Goal: Task Accomplishment & Management: Complete application form

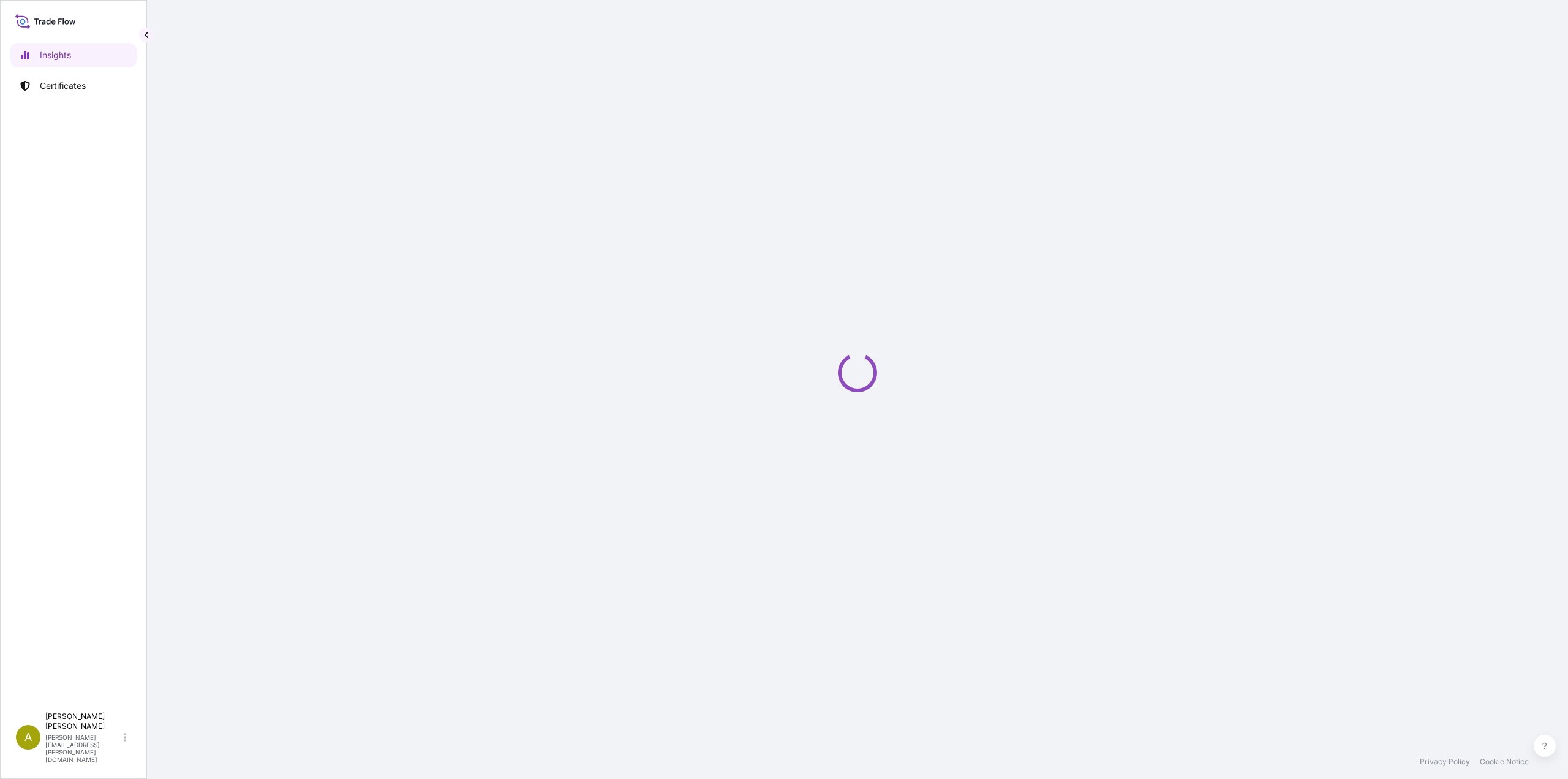
select select "2025"
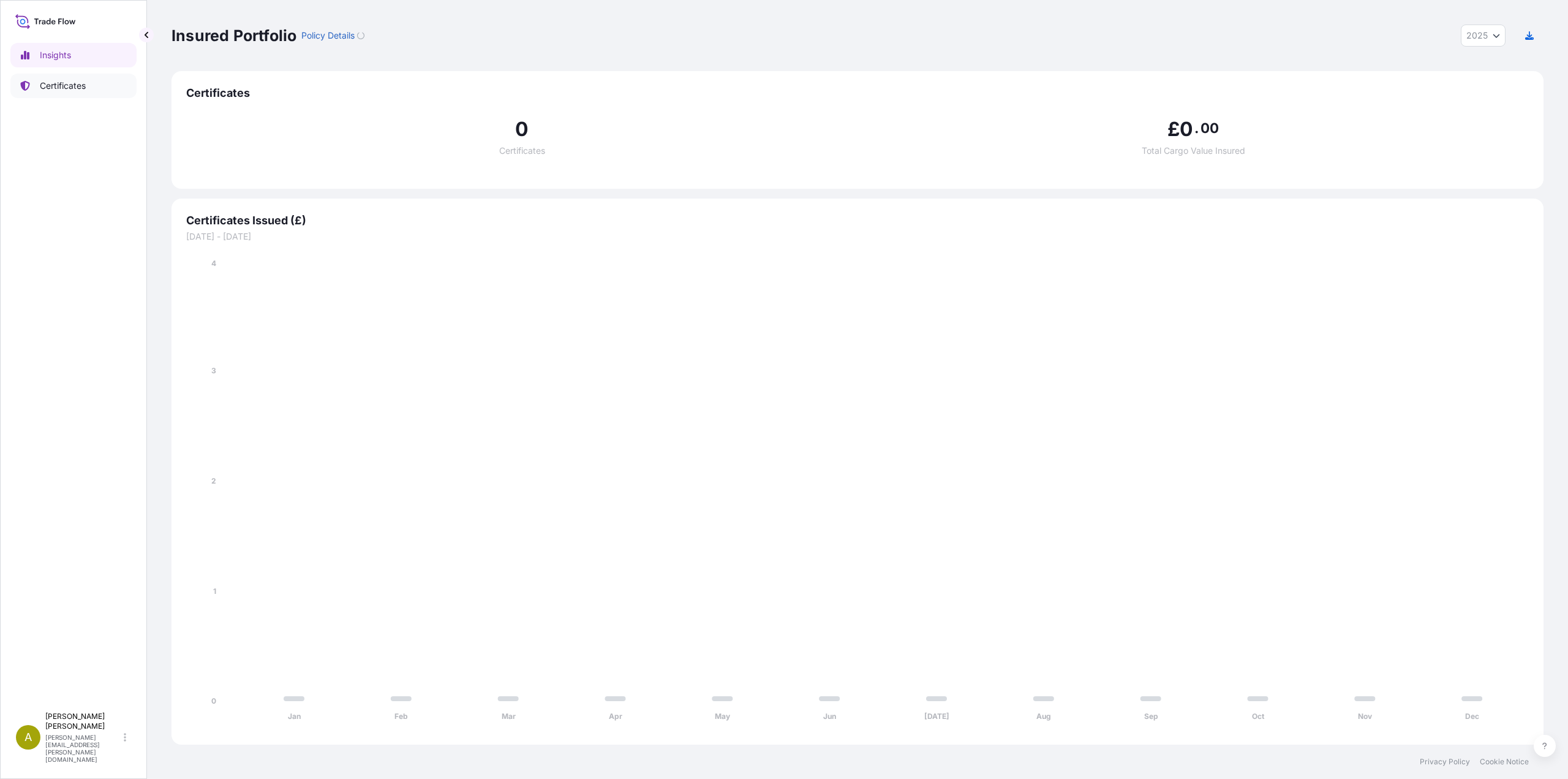
click at [62, 89] on p "Certificates" at bounding box center [63, 85] width 46 height 12
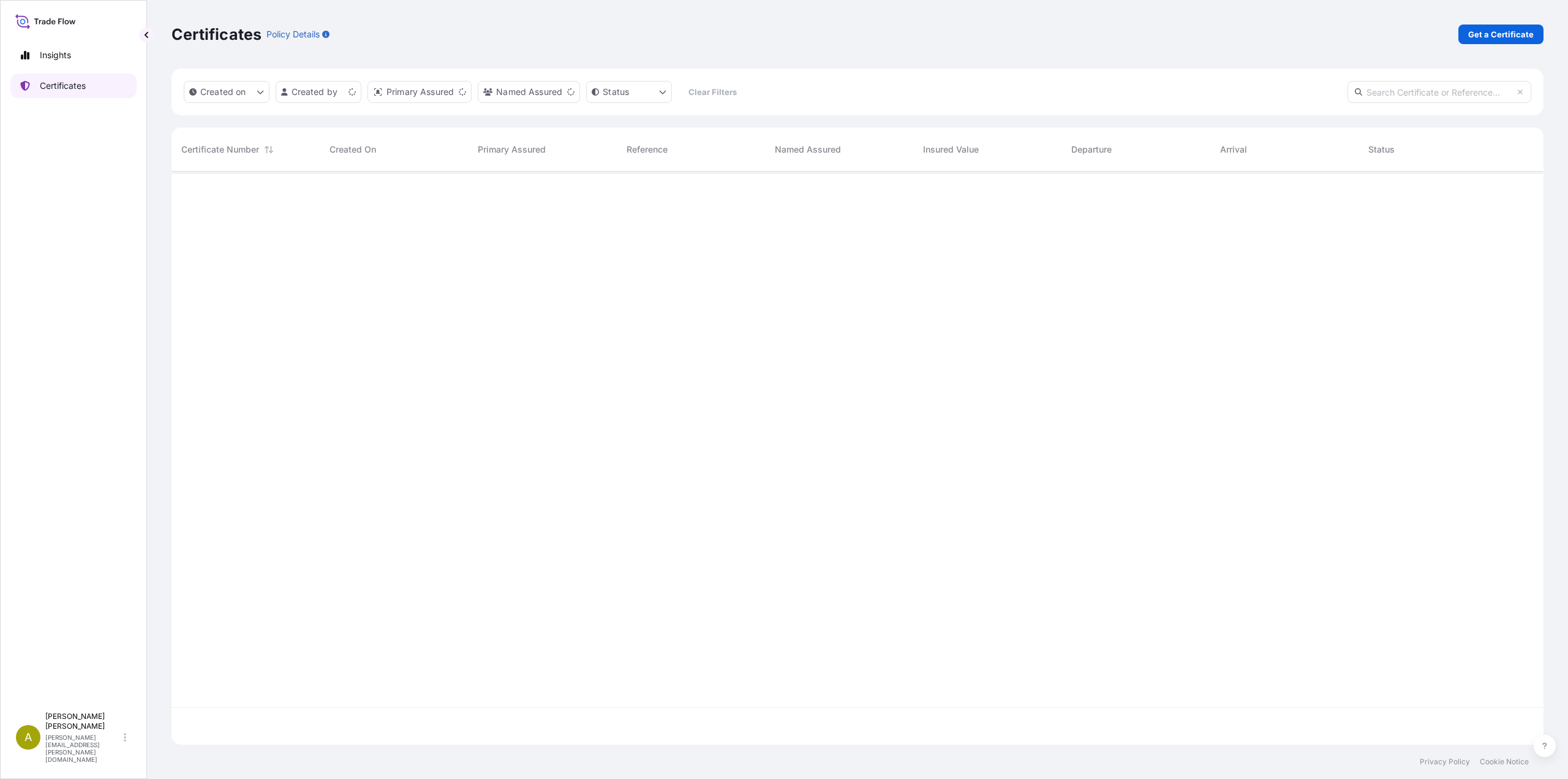
scroll to position [571, 1362]
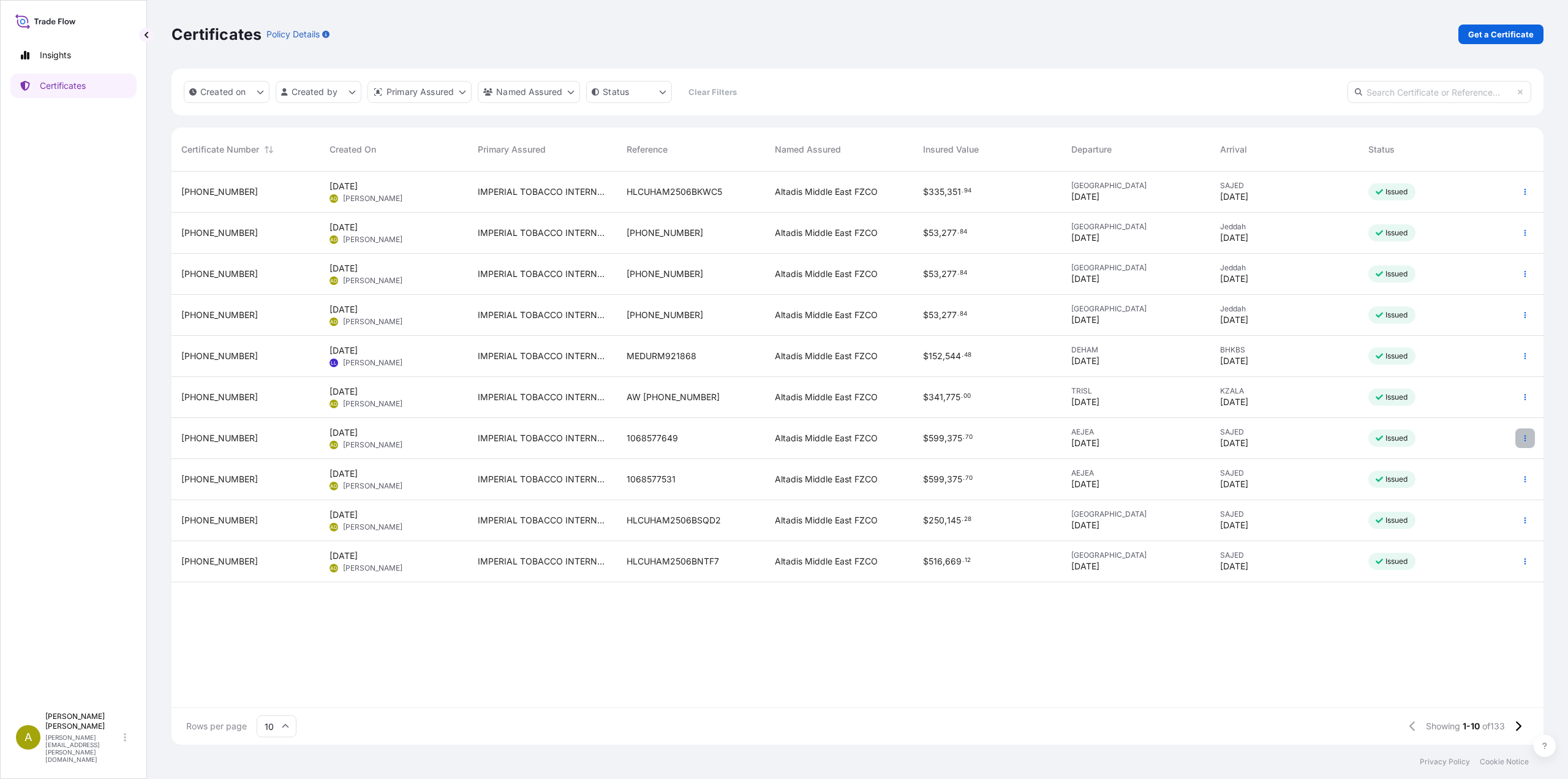
click at [1520, 436] on button "button" at bounding box center [1524, 437] width 19 height 19
click at [1481, 443] on p "Duplicate certificate" at bounding box center [1465, 440] width 80 height 12
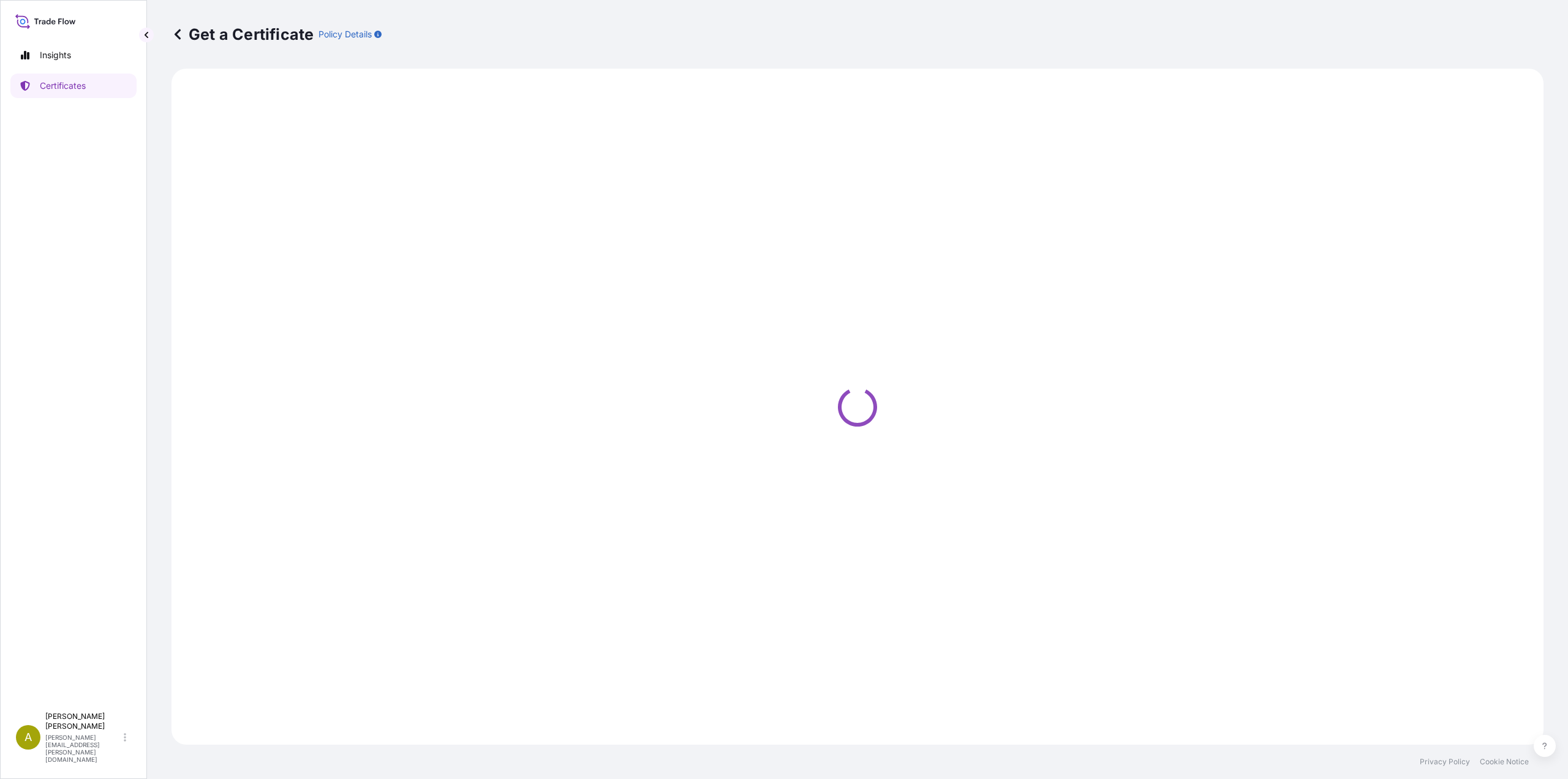
select select "Road / [GEOGRAPHIC_DATA]"
select select "Sea"
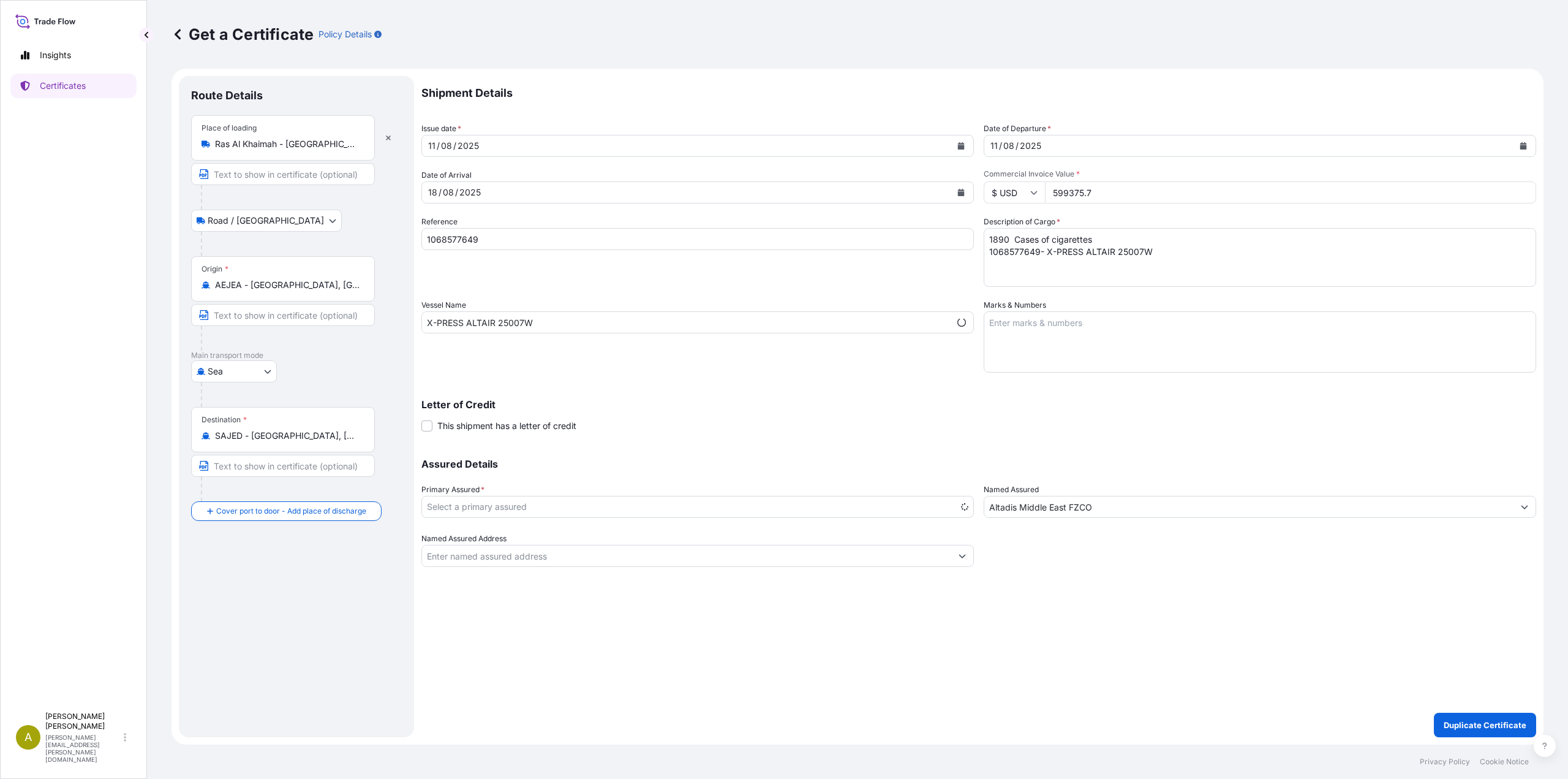
select select "31694"
click at [962, 192] on icon "Calendar" at bounding box center [960, 192] width 6 height 7
click at [461, 367] on div "26" at bounding box center [466, 366] width 22 height 22
click at [1526, 144] on icon "Calendar" at bounding box center [1522, 145] width 6 height 7
click at [1028, 293] on div "19" at bounding box center [1028, 296] width 22 height 22
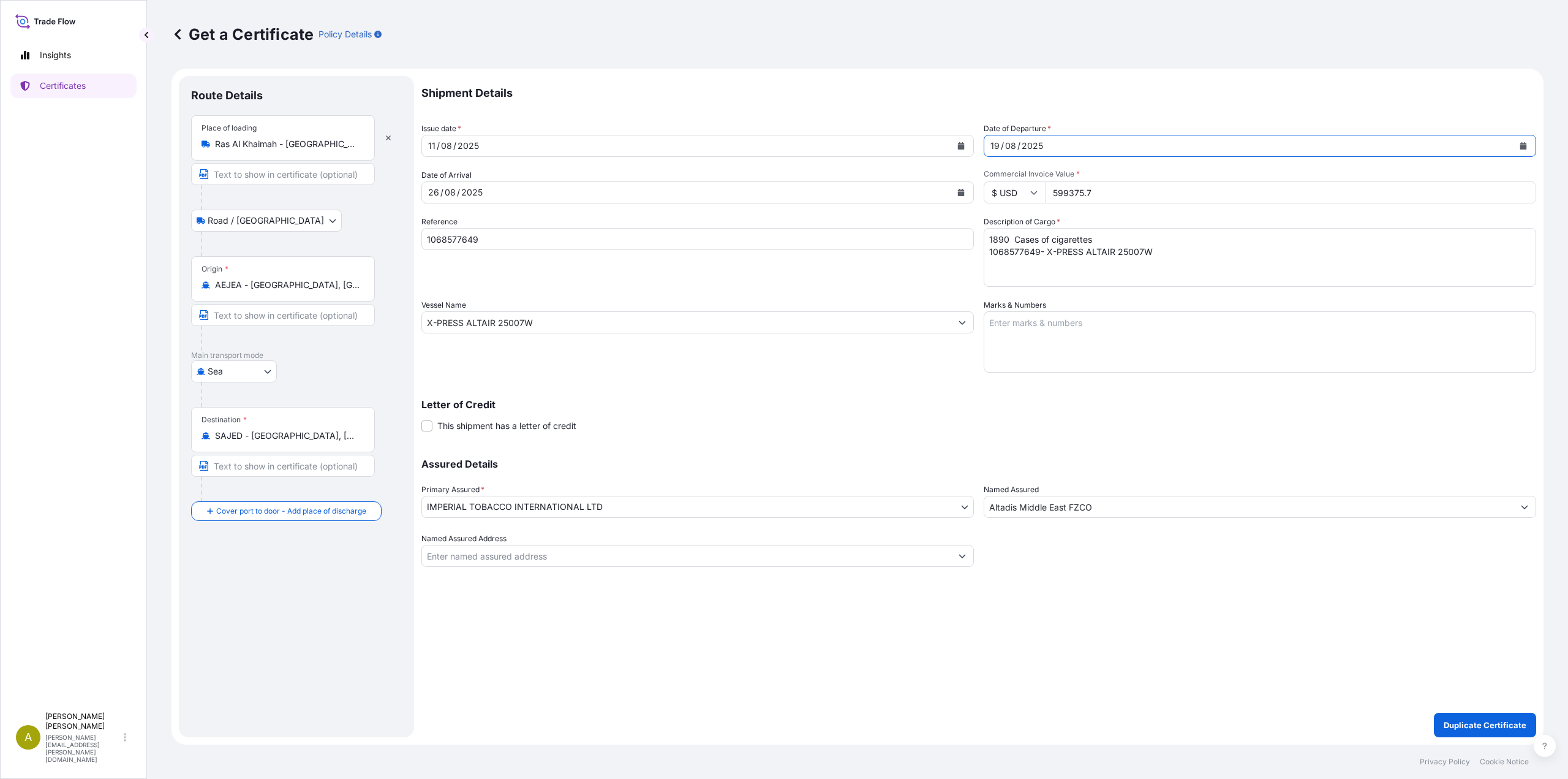
click at [957, 140] on button "Calendar" at bounding box center [960, 145] width 19 height 19
click at [463, 297] on div "19" at bounding box center [466, 296] width 22 height 22
drag, startPoint x: 1120, startPoint y: 194, endPoint x: 987, endPoint y: 196, distance: 133.0
click at [987, 196] on div "$ USD 599375.7" at bounding box center [1259, 192] width 552 height 22
paste input "0"
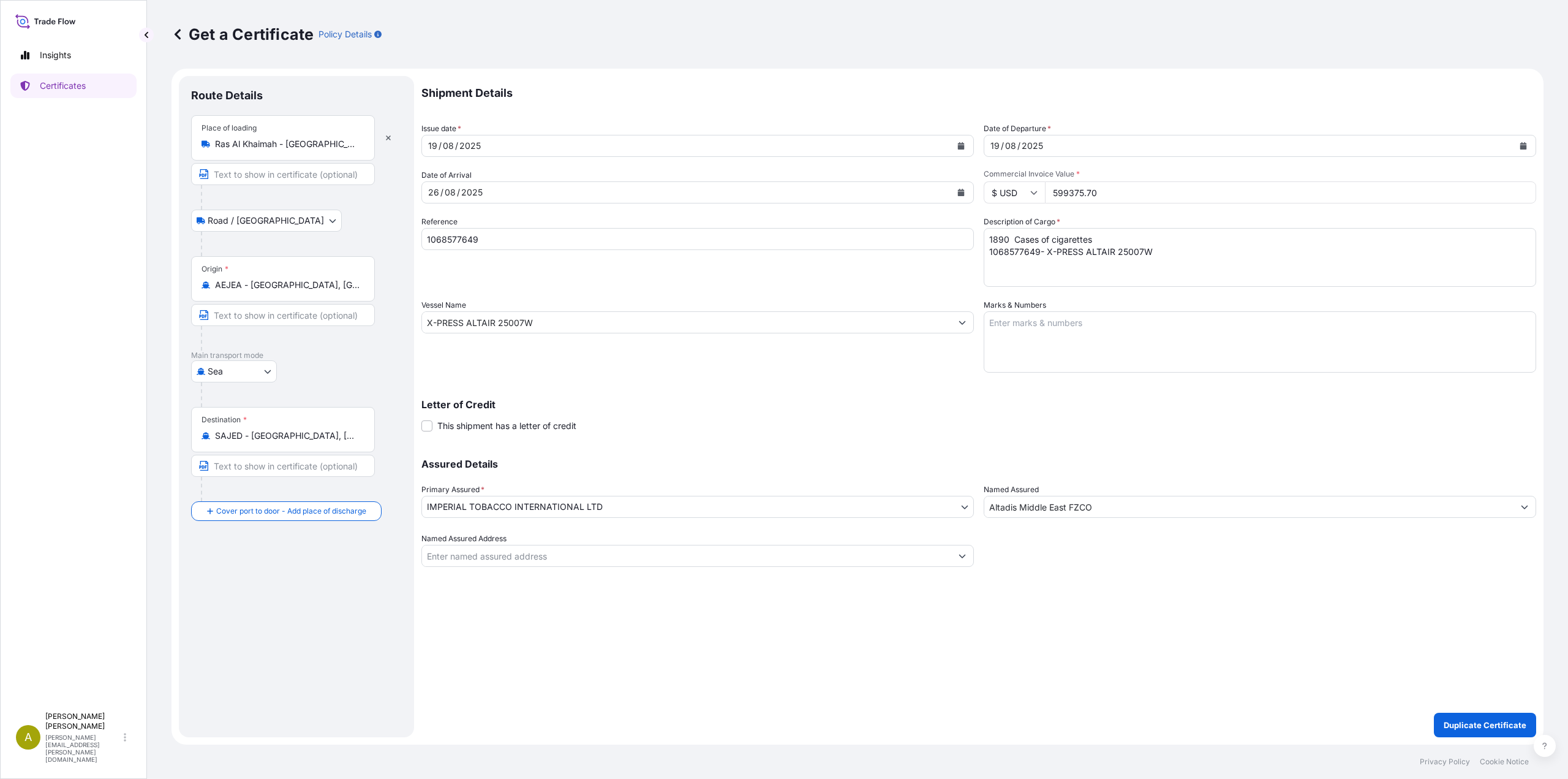
type input "599375.70"
drag, startPoint x: 489, startPoint y: 244, endPoint x: 357, endPoint y: 239, distance: 132.1
click at [357, 239] on form "Route Details Place of loading Ras Al Khaimah - United Arab Emirates Road / Inl…" at bounding box center [857, 406] width 1372 height 676
paste input "ONEYDXBF07564500"
type input "ONEYDXBF07564500"
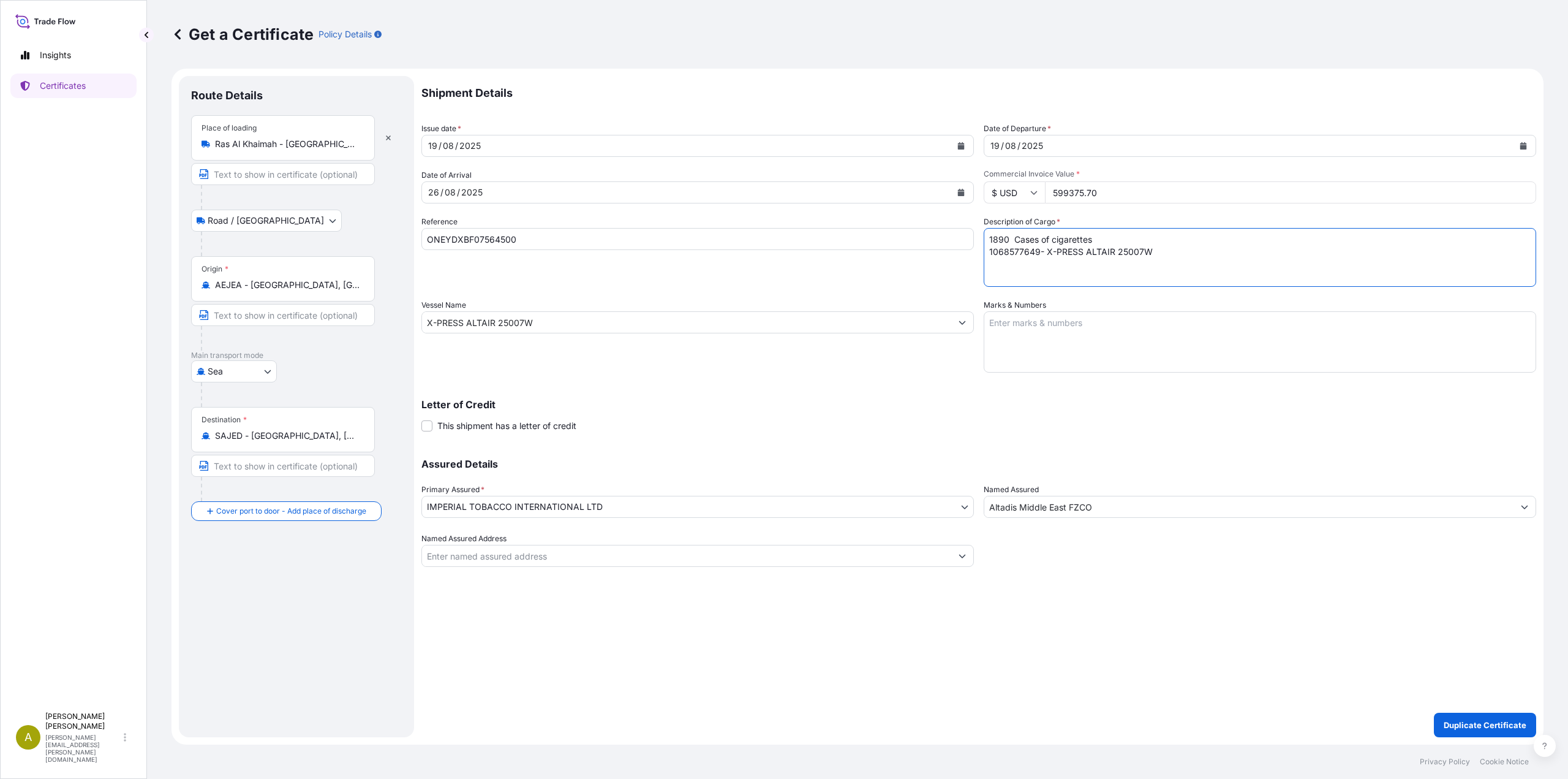
drag, startPoint x: 1097, startPoint y: 254, endPoint x: 866, endPoint y: 243, distance: 231.3
click at [866, 243] on div "Shipment Details Issue date * 19 / 08 / 2025 Date of Departure * 19 / 08 / 2025…" at bounding box center [979, 321] width 1115 height 491
paste textarea "ONEYDXBF07564500 - SSL BRAHMAPUTRA 928W"
type textarea "1890 Cases of cigarettes ONEYDXBF07564500 - SSL BRAHMAPUTRA 928W"
drag, startPoint x: 384, startPoint y: 319, endPoint x: 334, endPoint y: 316, distance: 50.1
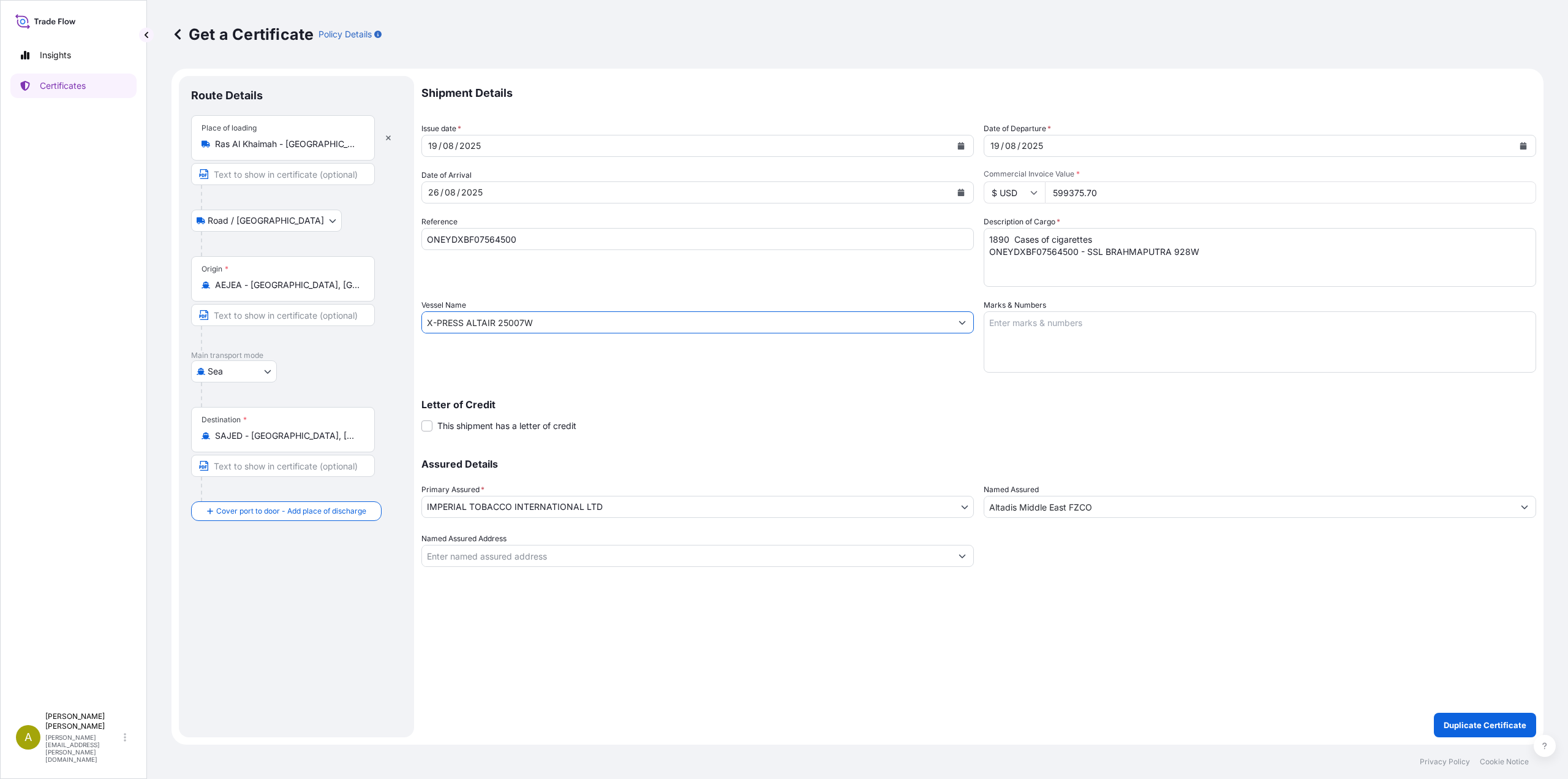
click at [334, 316] on form "Route Details Place of loading Ras Al Khaimah - United Arab Emirates Road / Inl…" at bounding box center [857, 406] width 1372 height 676
paste input "SSL BRAHMAPUTRA 928"
type input "SSL BRAHMAPUTRA 928W"
click at [596, 391] on div "Letter of Credit This shipment has a letter of credit Letter of credit * Letter…" at bounding box center [979, 409] width 1115 height 48
click at [1476, 729] on p "Duplicate Certificate" at bounding box center [1485, 724] width 82 height 12
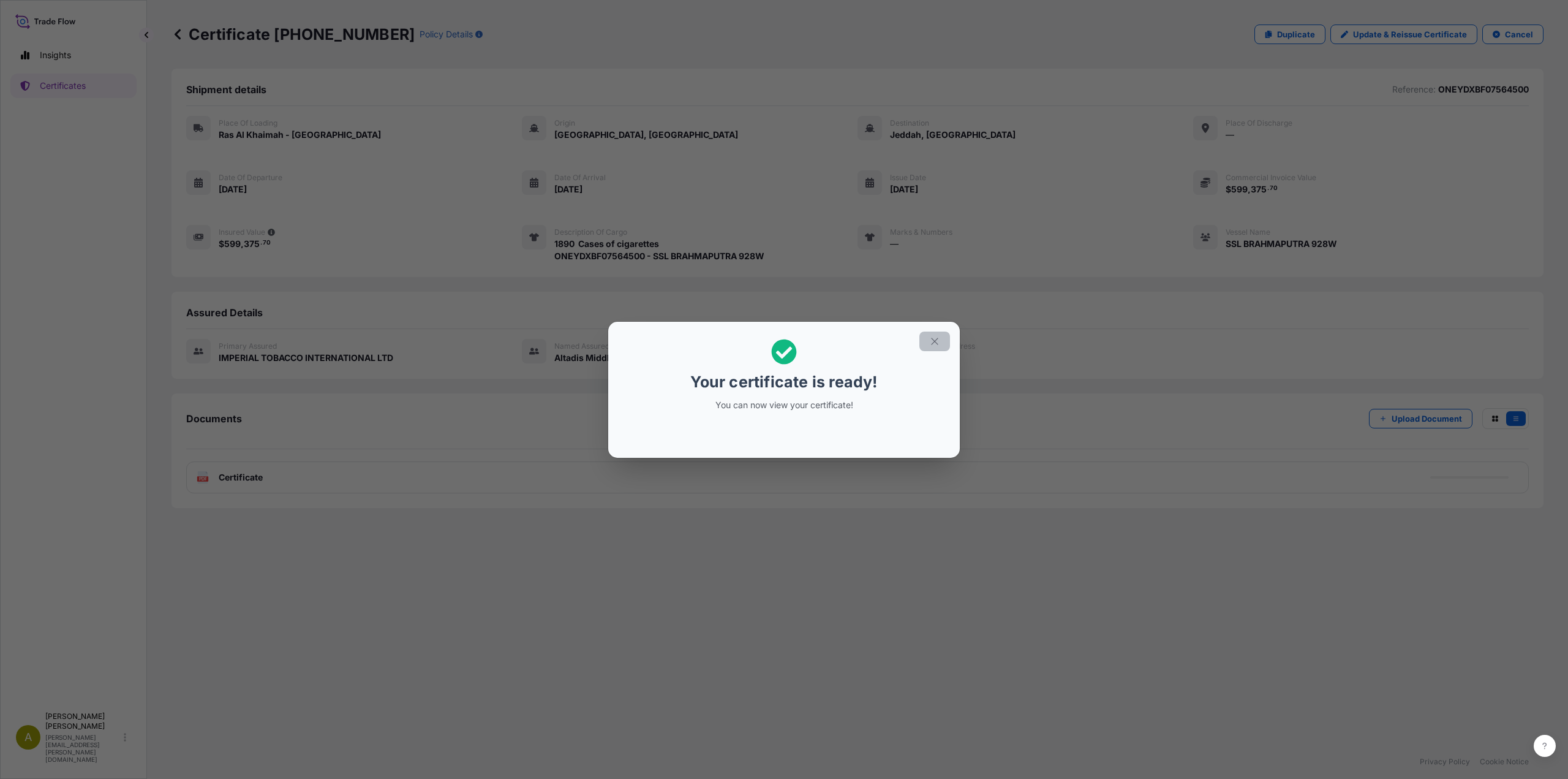
click at [927, 341] on button "button" at bounding box center [935, 341] width 31 height 19
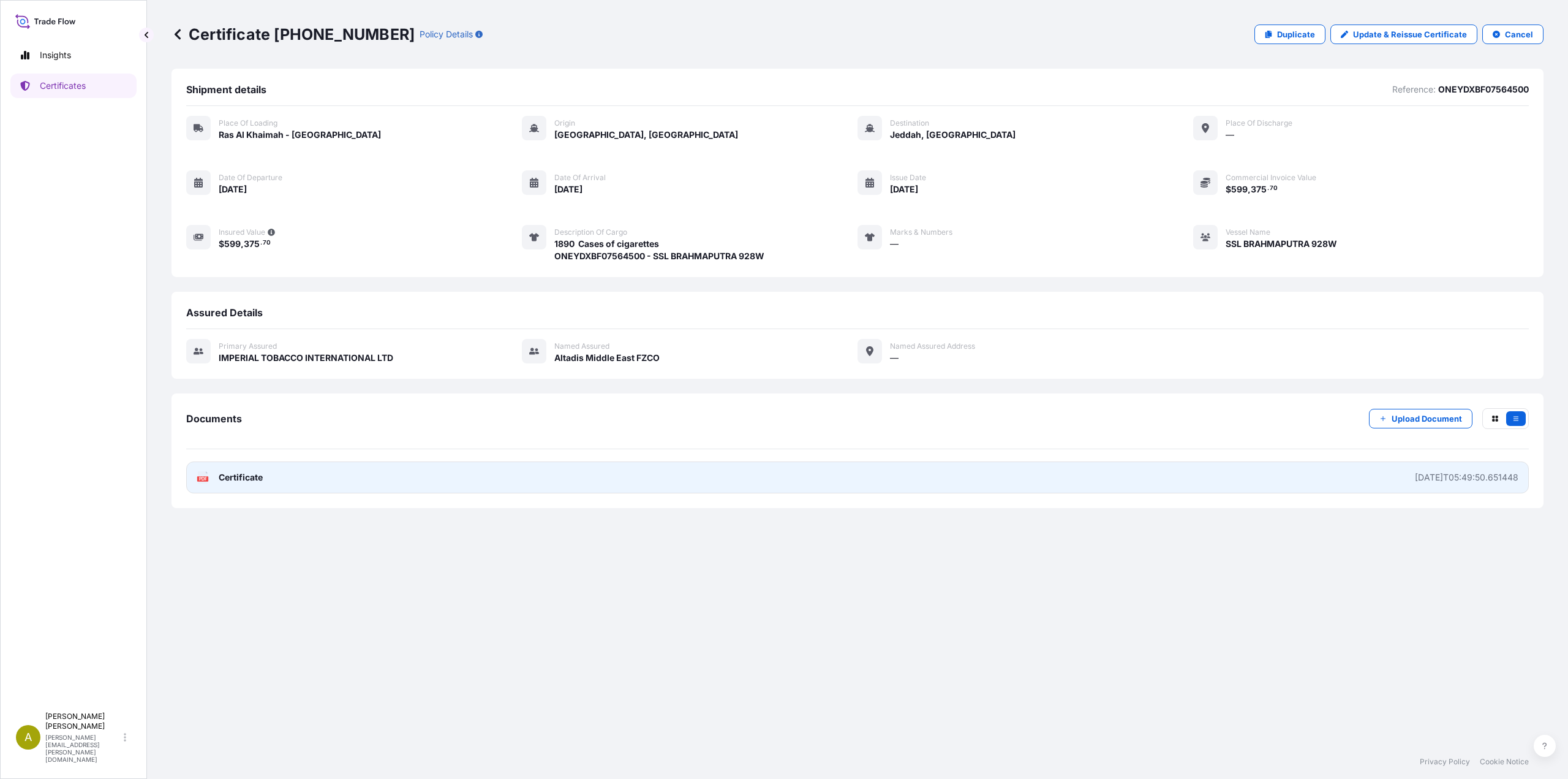
click at [282, 475] on link "PDF Certificate 2025-08-19T05:49:50.651448" at bounding box center [857, 477] width 1342 height 32
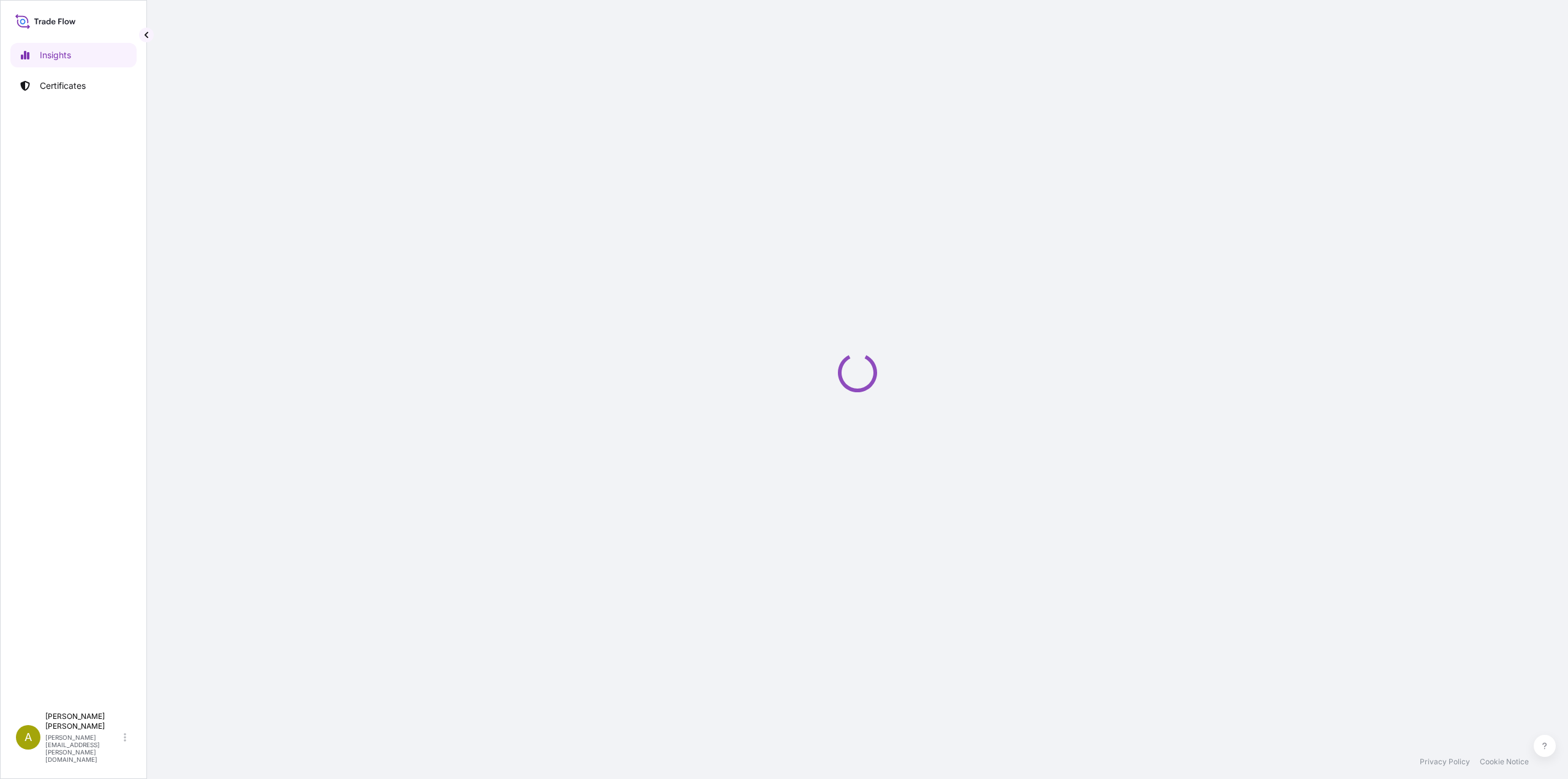
select select "2025"
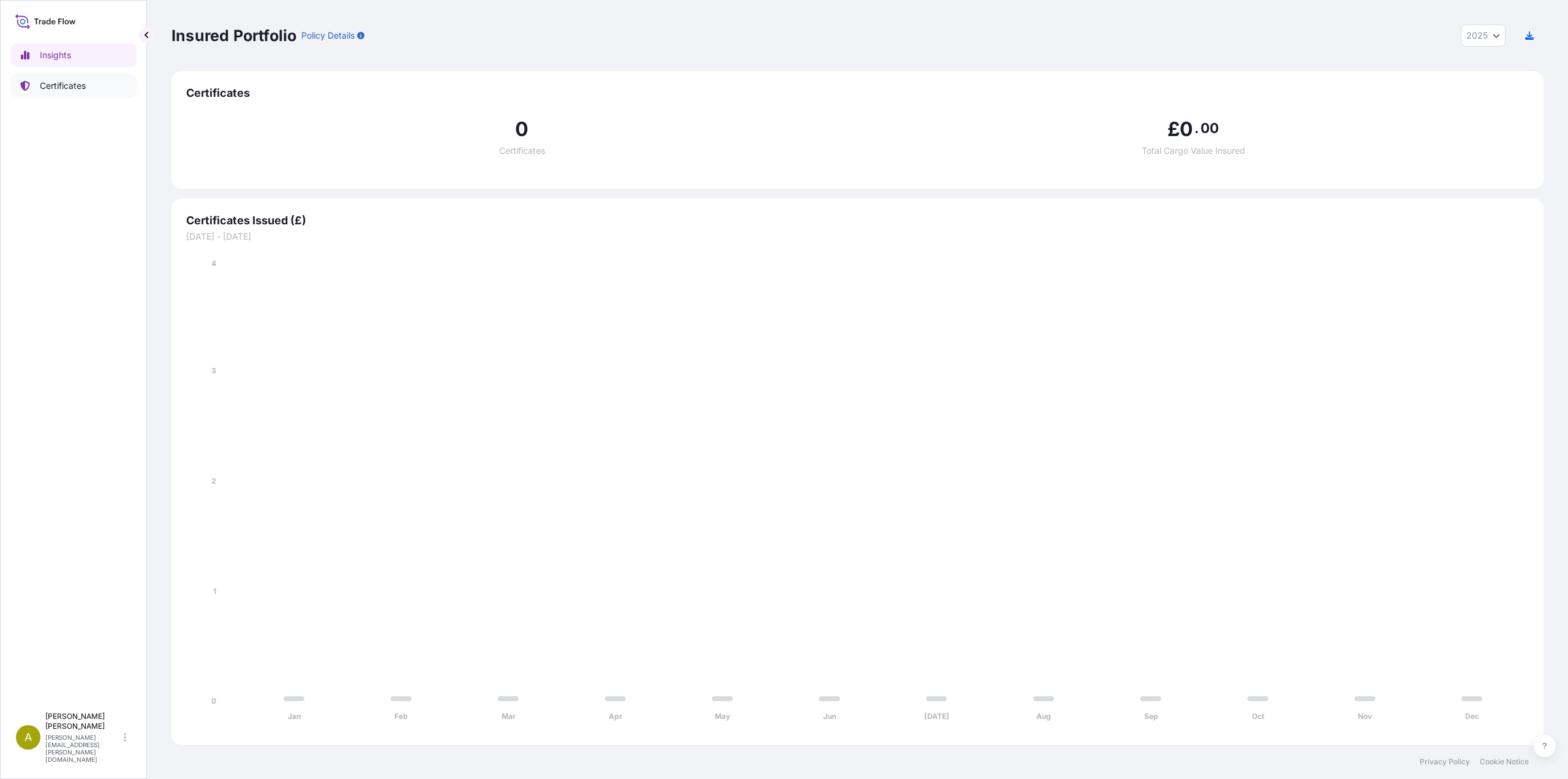
click at [58, 84] on p "Certificates" at bounding box center [63, 85] width 46 height 12
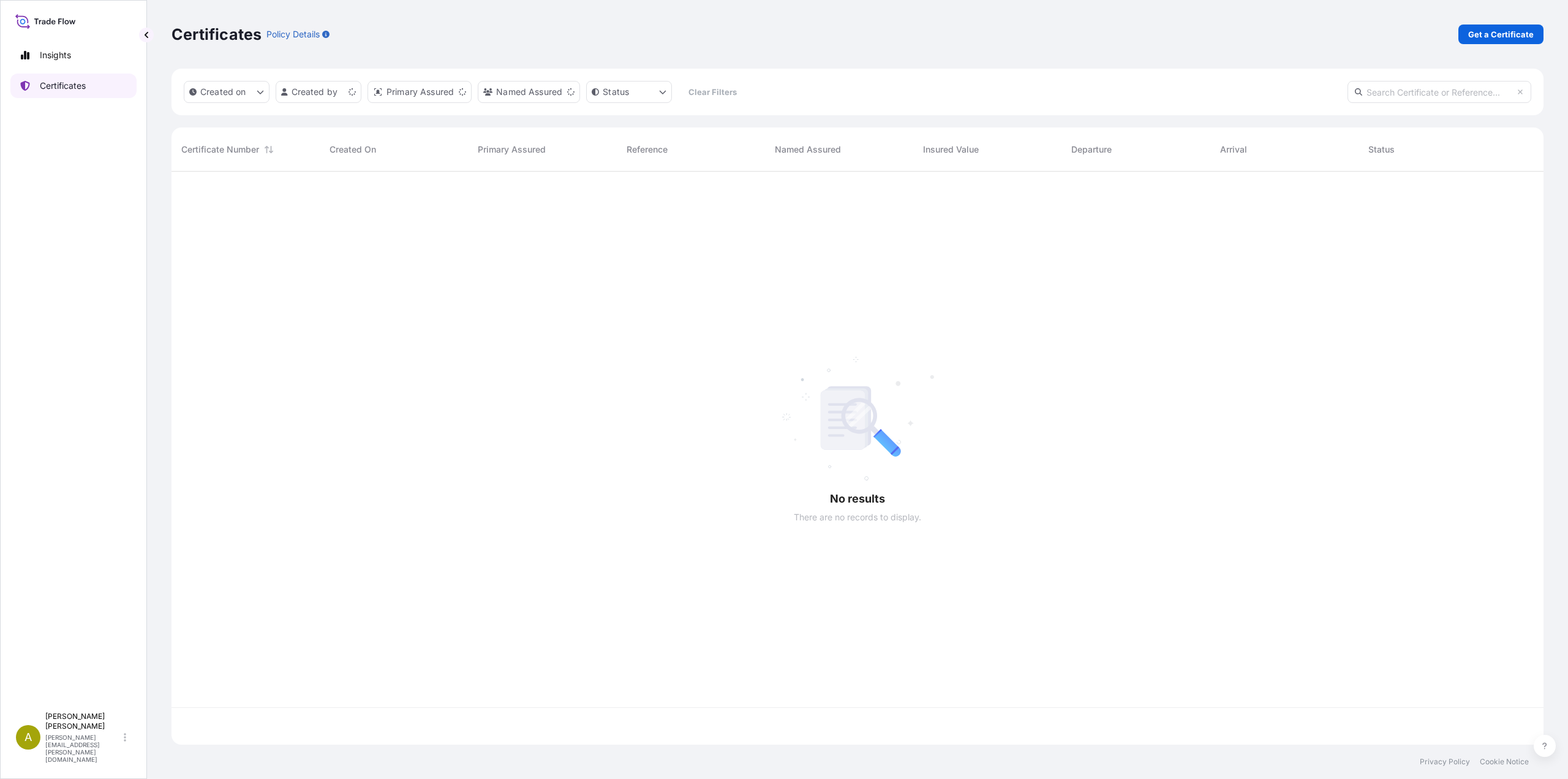
scroll to position [571, 1362]
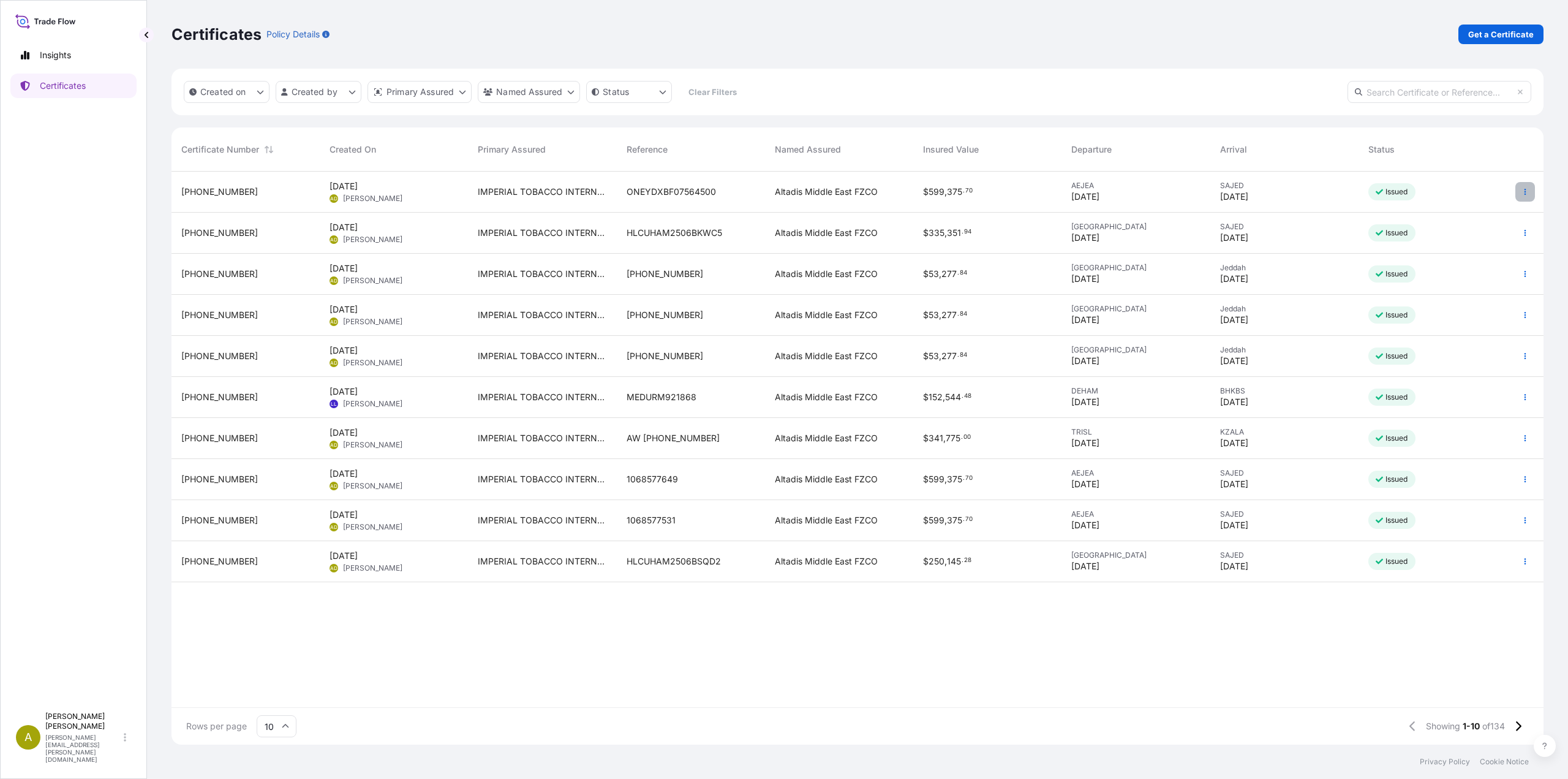
click at [1523, 192] on icon "button" at bounding box center [1525, 192] width 7 height 7
click at [1447, 199] on p "Duplicate certificate" at bounding box center [1465, 194] width 80 height 12
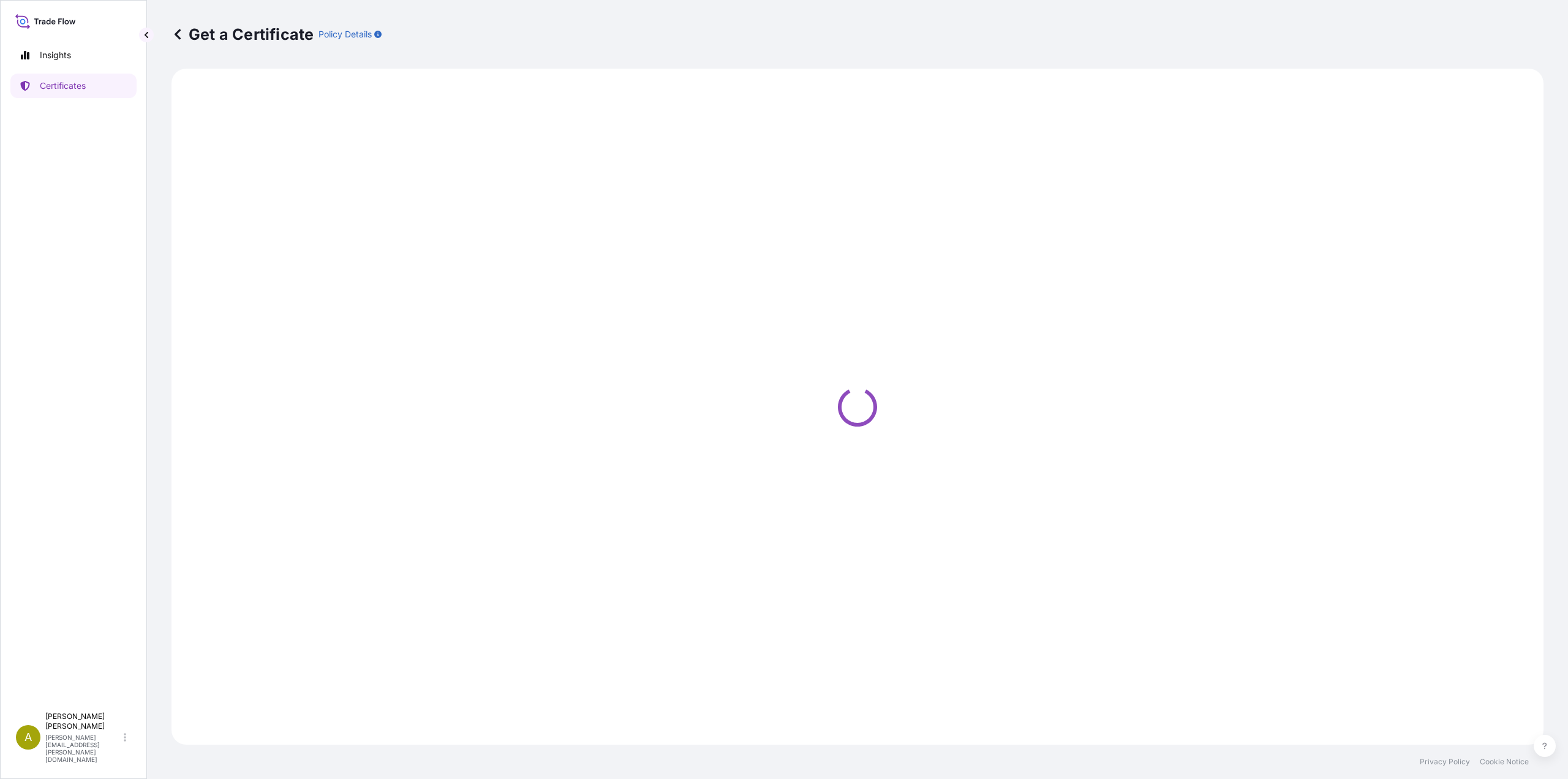
select select "Road / [GEOGRAPHIC_DATA]"
select select "Sea"
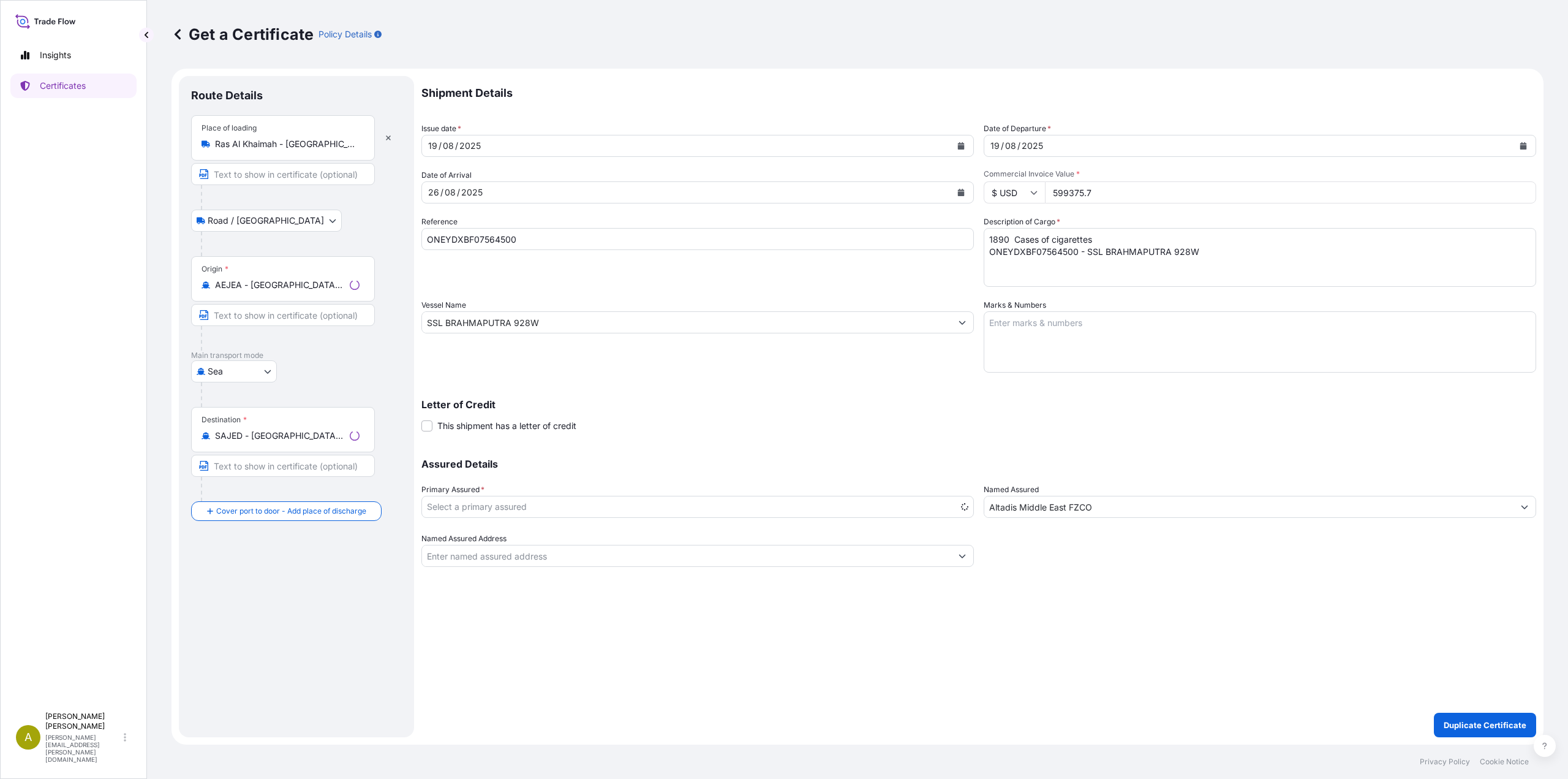
select select "31694"
drag, startPoint x: 1052, startPoint y: 187, endPoint x: 1016, endPoint y: 186, distance: 36.0
click at [1016, 186] on div "$ USD 599375.7" at bounding box center [1259, 192] width 552 height 22
paste input "399583.80"
type input "399583.80"
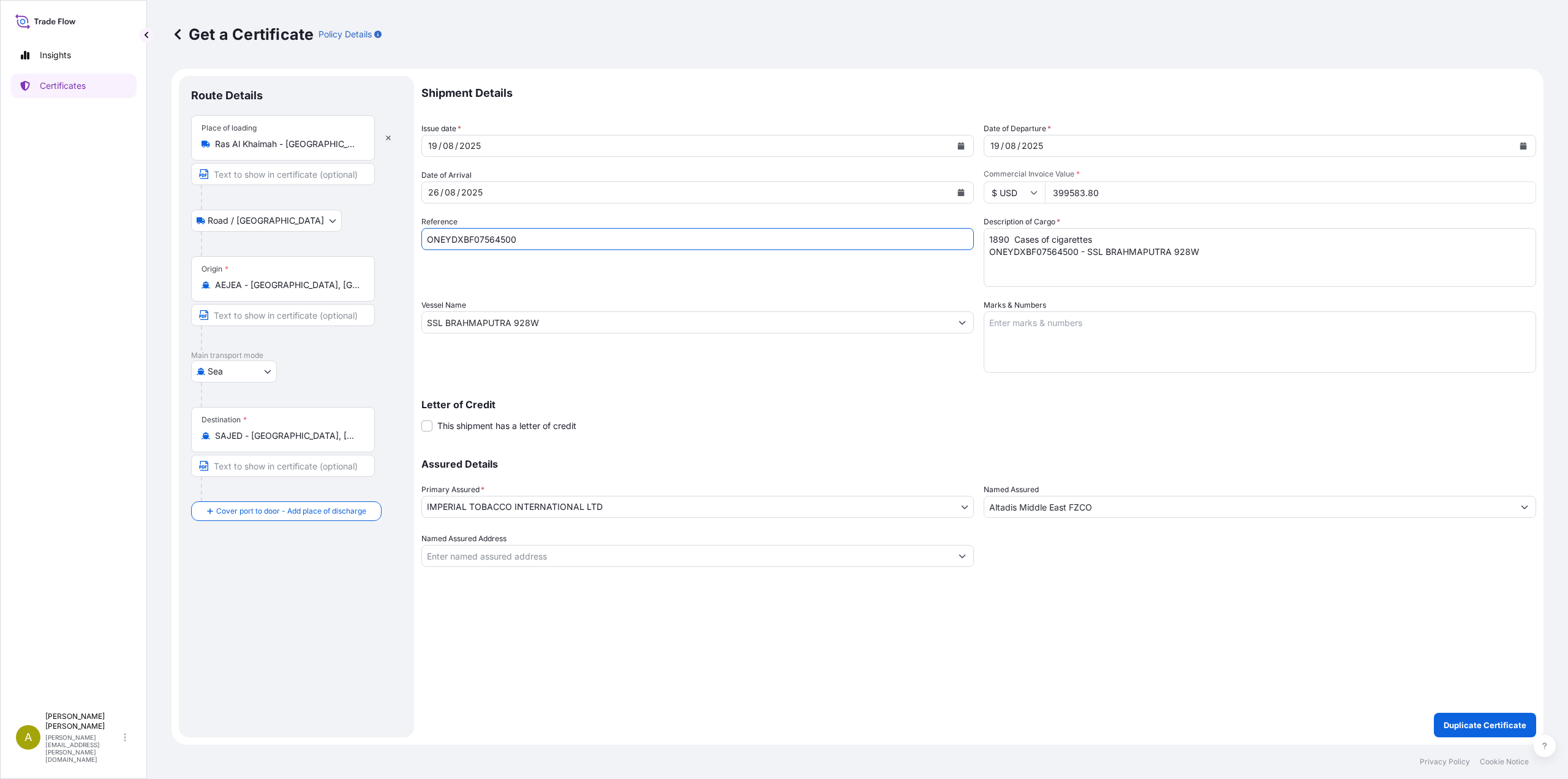
drag, startPoint x: 524, startPoint y: 242, endPoint x: 393, endPoint y: 243, distance: 131.0
click at [393, 243] on form "Route Details Place of loading Ras Al Khaimah - United Arab Emirates Road / Inl…" at bounding box center [857, 406] width 1372 height 676
paste input "1"
type input "ONEYDXBF07564501"
drag, startPoint x: 1207, startPoint y: 247, endPoint x: 885, endPoint y: 239, distance: 322.1
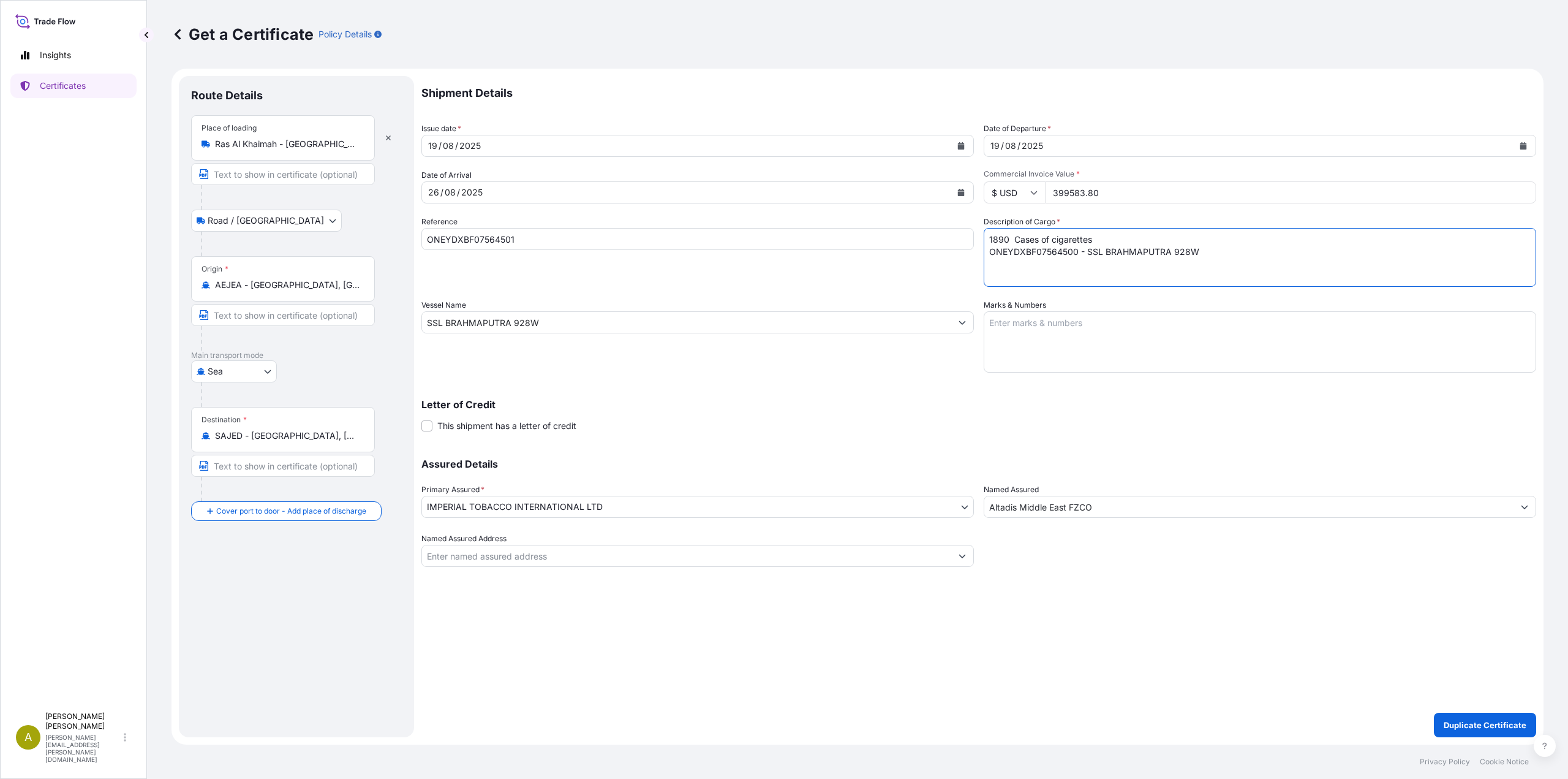
click at [885, 239] on div "Shipment Details Issue date * 19 / 08 / 2025 Date of Departure * 19 / 08 / 2025…" at bounding box center [979, 321] width 1115 height 491
paste textarea "260 Cases of cigarettes ONEYDXBF07564501 - SSL BRAHMAPUTRA 928W"
type textarea "1260 Cases of cigarettes ONEYDXBF07564501 - SSL BRAHMAPUTRA 928W"
click at [1501, 727] on p "Duplicate Certificate" at bounding box center [1485, 724] width 82 height 12
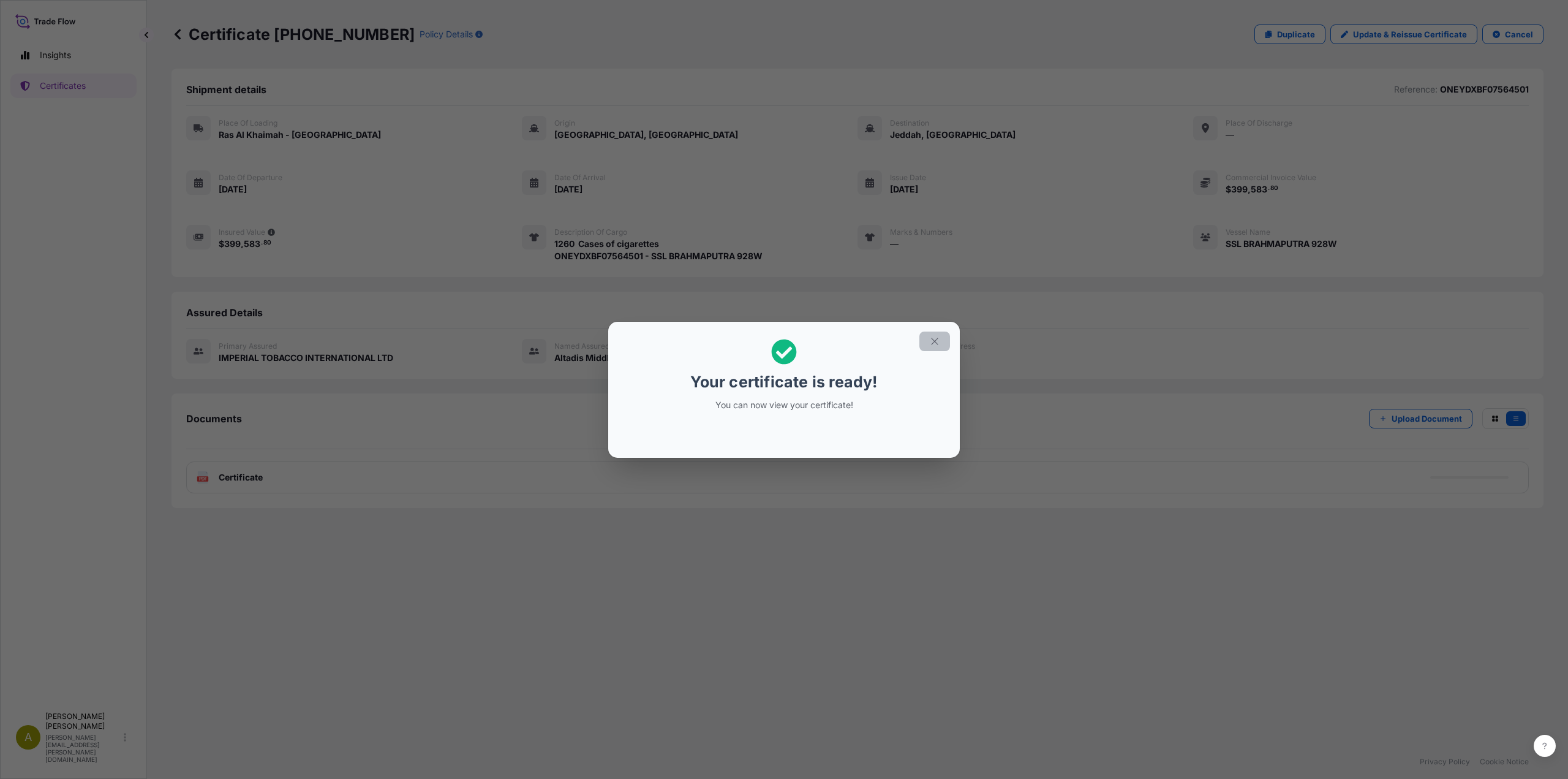
click at [938, 342] on icon "button" at bounding box center [935, 341] width 11 height 11
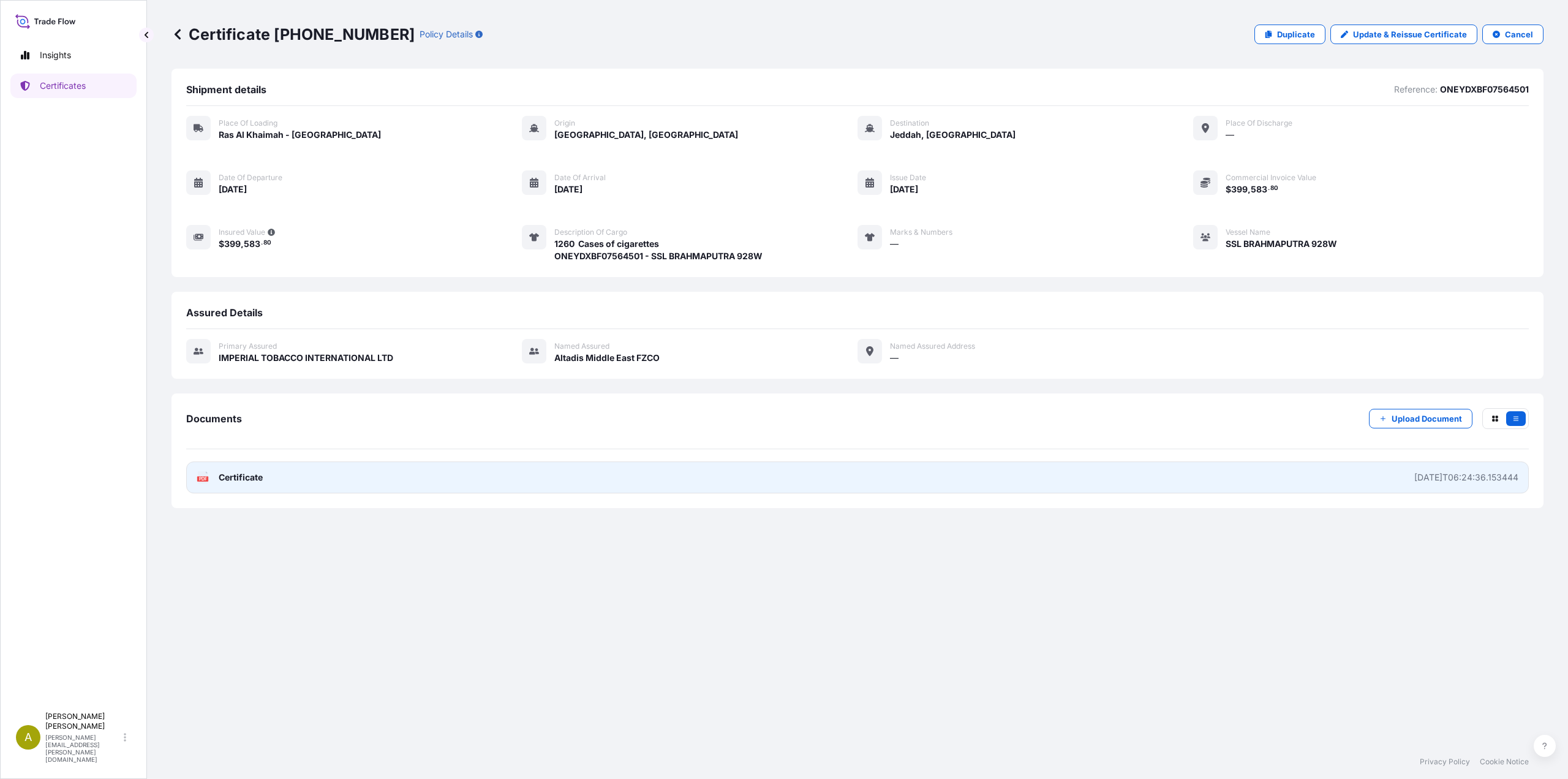
click at [275, 476] on link "PDF Certificate 2025-08-19T06:24:36.153444" at bounding box center [857, 477] width 1342 height 32
